Goal: Task Accomplishment & Management: Manage account settings

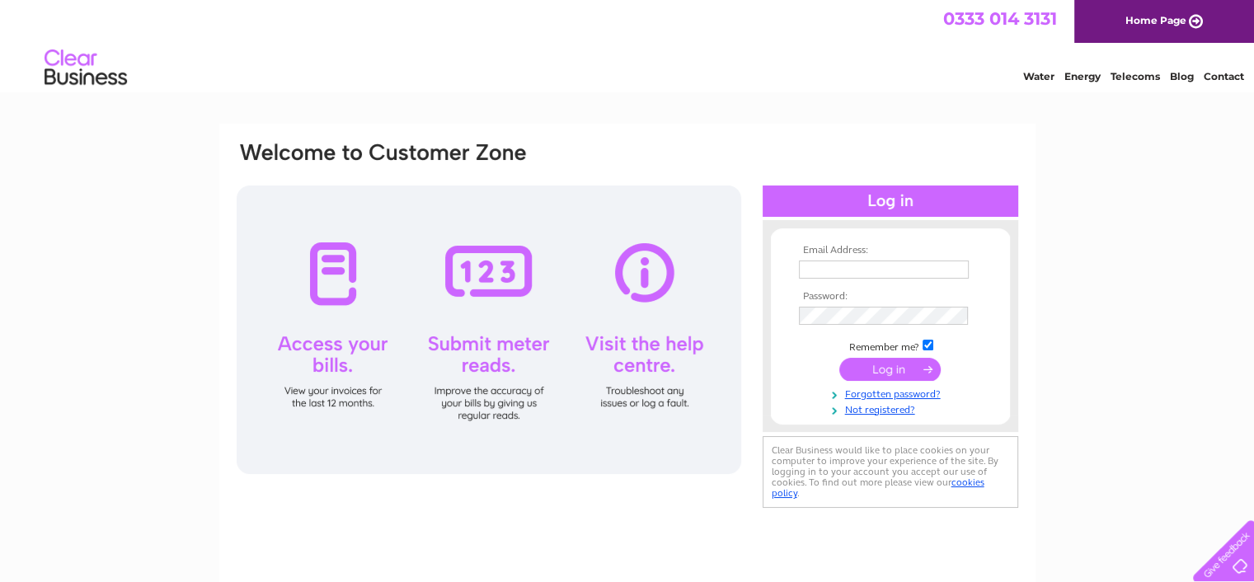
type input "[PERSON_NAME][EMAIL_ADDRESS][PERSON_NAME][DOMAIN_NAME]"
click at [897, 367] on input "submit" at bounding box center [889, 369] width 101 height 23
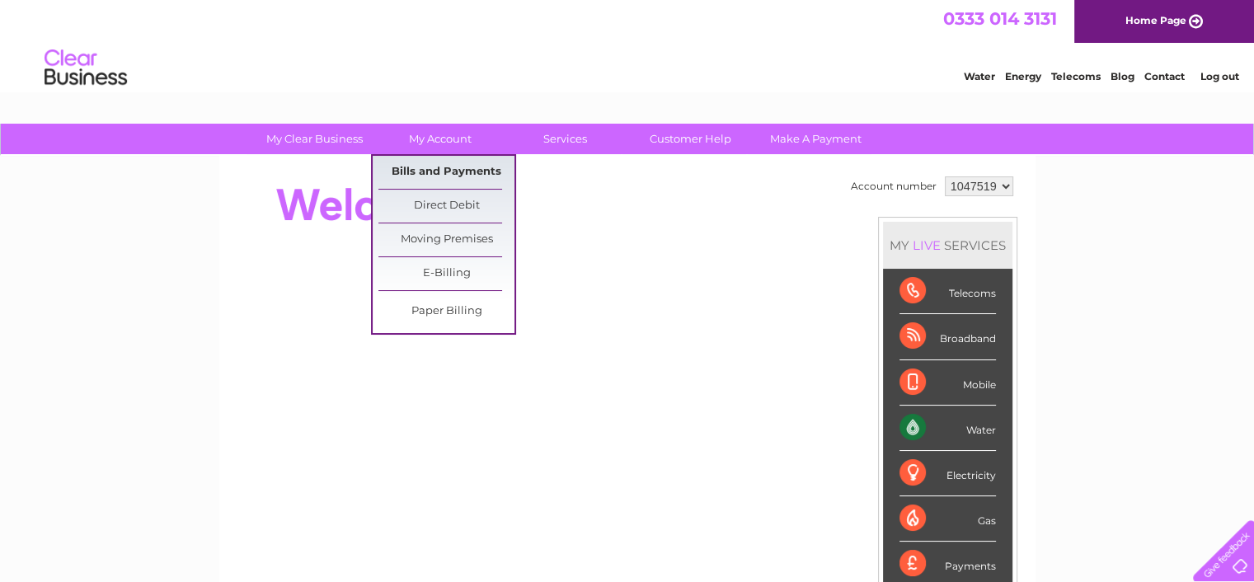
click at [431, 167] on link "Bills and Payments" at bounding box center [446, 172] width 136 height 33
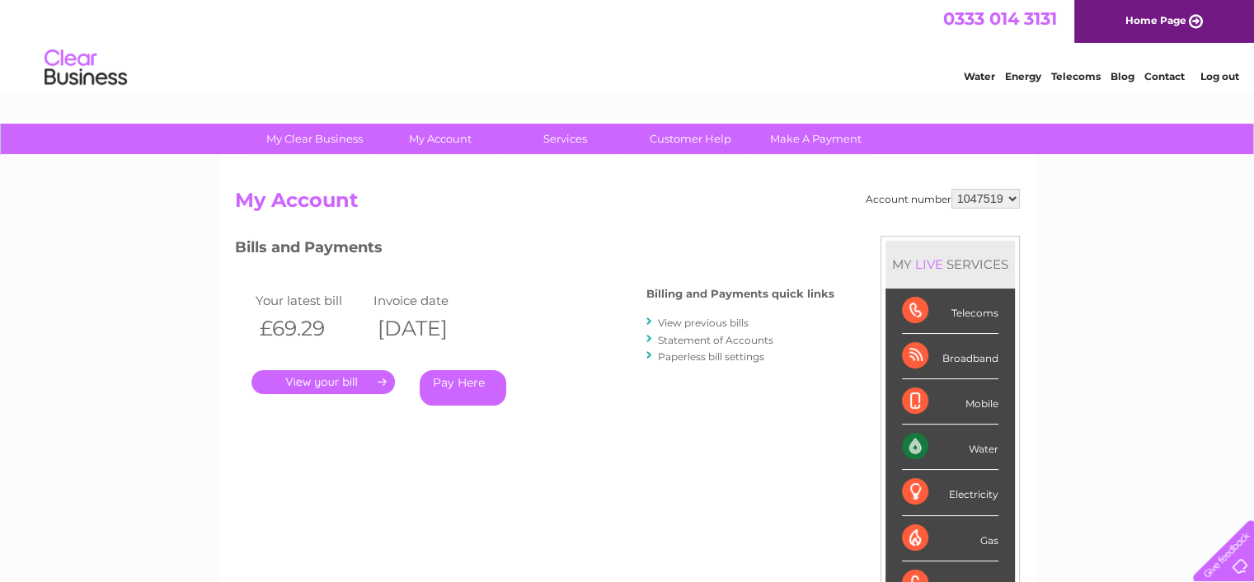
click at [291, 378] on link "." at bounding box center [322, 382] width 143 height 24
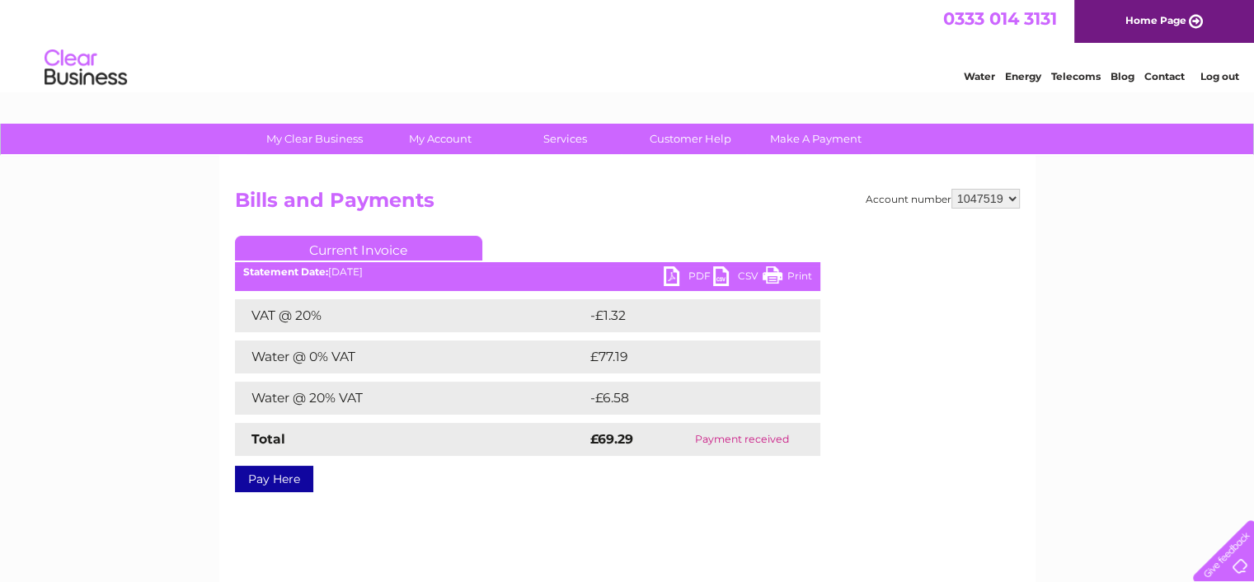
click at [675, 274] on link "PDF" at bounding box center [688, 278] width 49 height 24
